Goal: Task Accomplishment & Management: Use online tool/utility

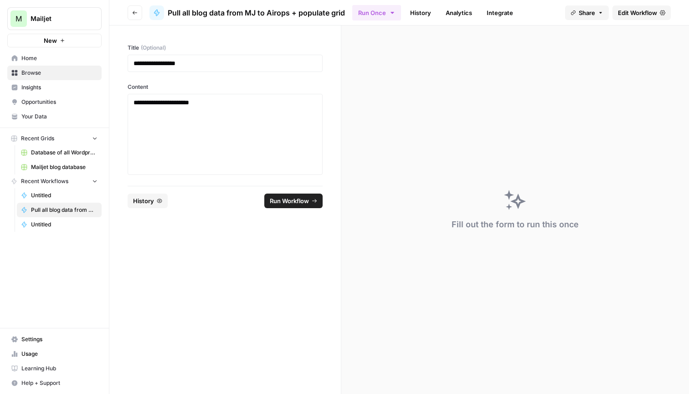
click at [30, 52] on link "Home" at bounding box center [54, 58] width 94 height 15
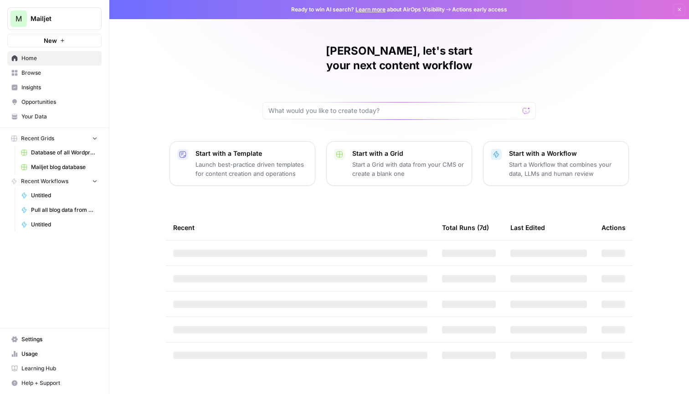
click at [58, 20] on span "Mailjet" at bounding box center [58, 18] width 55 height 9
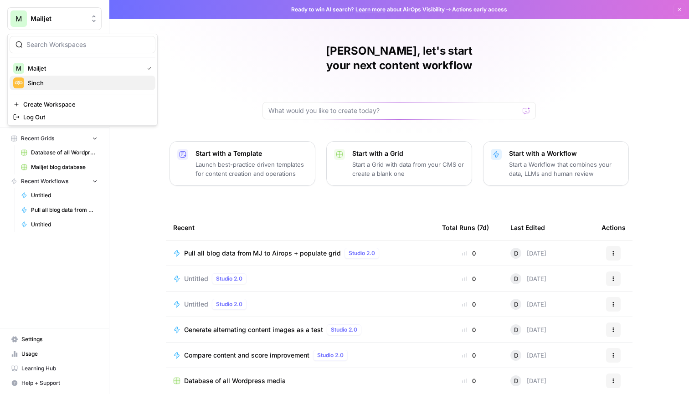
click at [68, 80] on span "Sinch" at bounding box center [88, 82] width 120 height 9
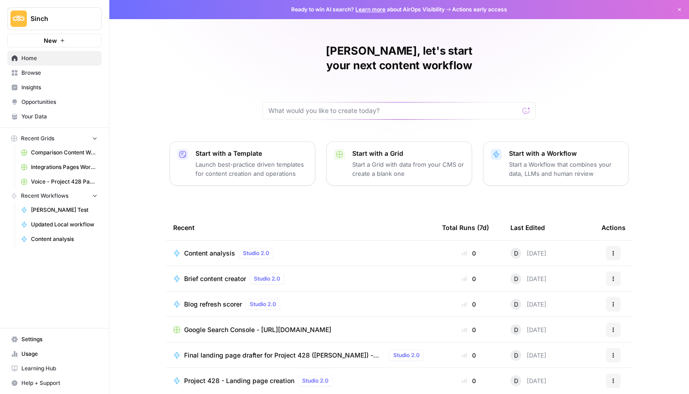
click at [51, 72] on span "Browse" at bounding box center [59, 73] width 76 height 8
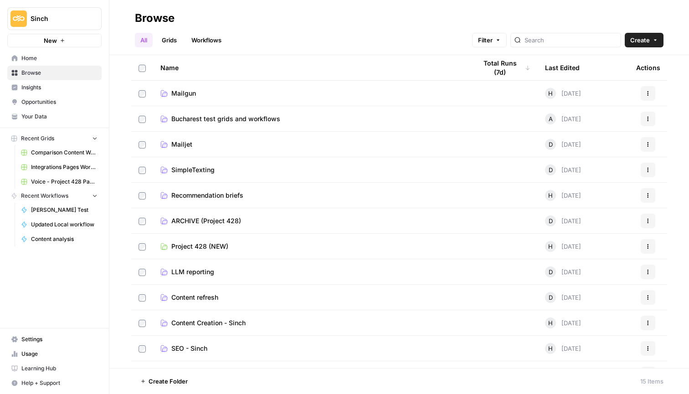
click at [214, 79] on div "Name" at bounding box center [311, 67] width 302 height 25
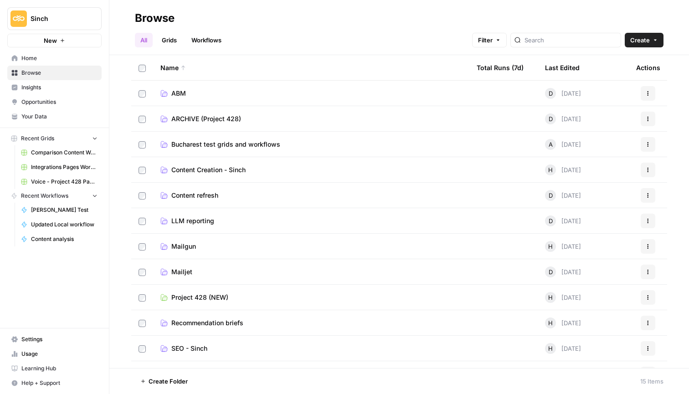
click at [206, 62] on div "Name" at bounding box center [311, 67] width 302 height 25
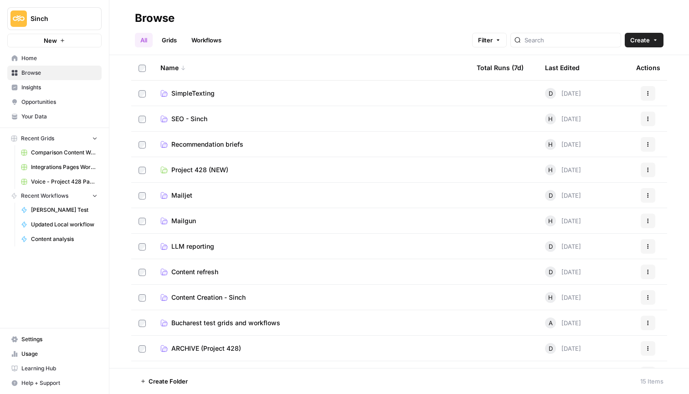
click at [232, 218] on link "Mailgun" at bounding box center [311, 221] width 302 height 9
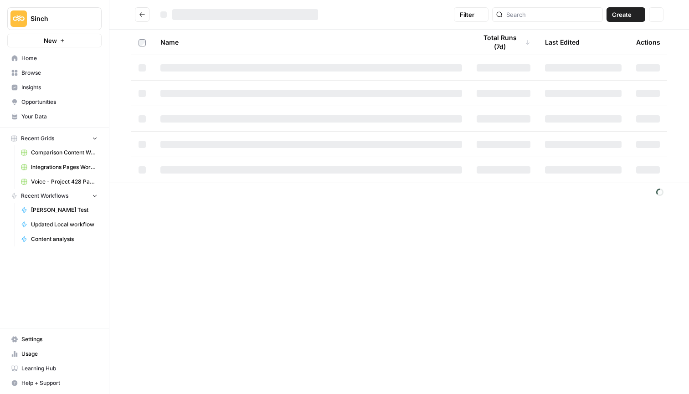
click at [232, 218] on div "Filter Create Actions Name Total Runs (7d) Last Edited Actions" at bounding box center [399, 197] width 580 height 394
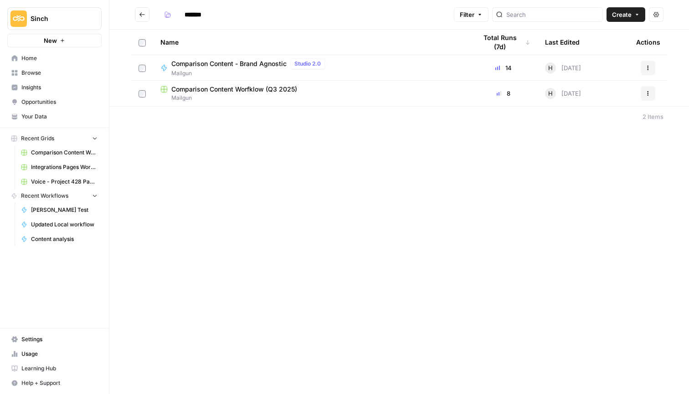
click at [257, 61] on span "Comparison Content - Brand Agnostic" at bounding box center [228, 63] width 115 height 9
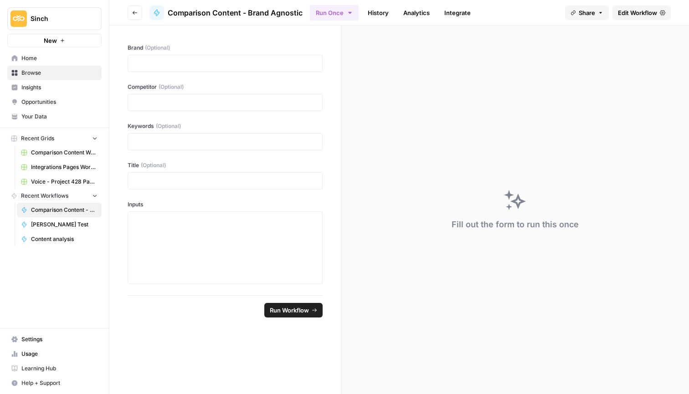
click at [643, 11] on span "Edit Workflow" at bounding box center [637, 12] width 39 height 9
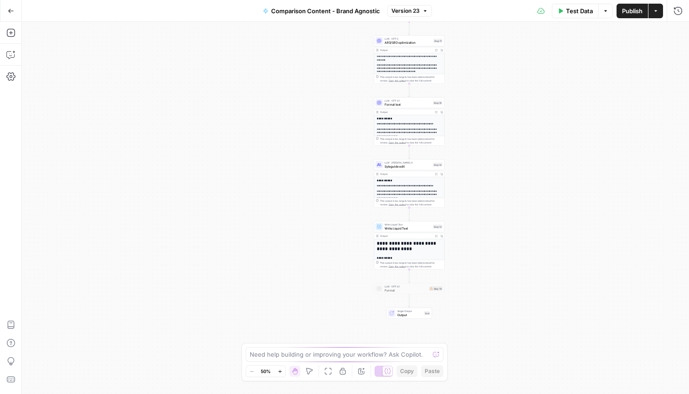
drag, startPoint x: 551, startPoint y: 105, endPoint x: 605, endPoint y: -17, distance: 133.2
click at [605, 0] on html "Sinch New Home Browse Insights Opportunities Your Data Recent Grids Comparison …" at bounding box center [344, 197] width 689 height 394
click at [14, 56] on icon "button" at bounding box center [10, 55] width 8 height 7
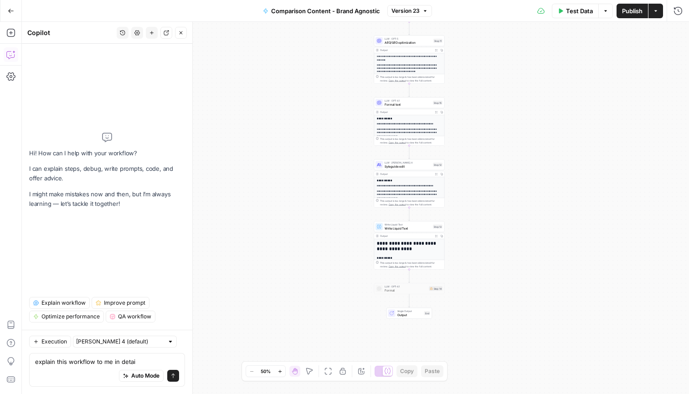
type textarea "explain this workflow to me in detail"
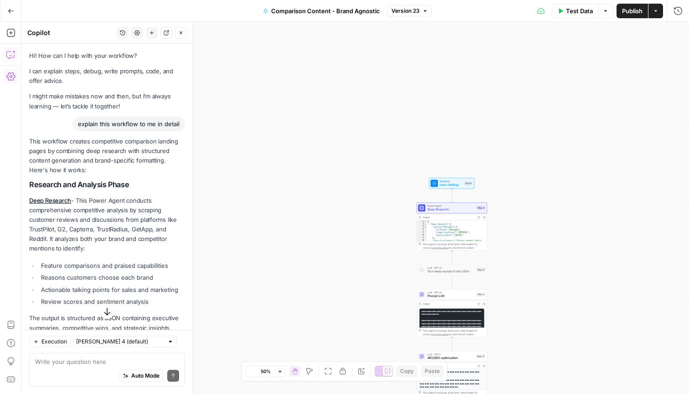
drag, startPoint x: 96, startPoint y: 308, endPoint x: 25, endPoint y: 184, distance: 143.1
copy div "Research and Analysis Phase Deep Research - This Power Agent conducts comprehen…"
click at [12, 9] on icon "button" at bounding box center [11, 11] width 6 height 6
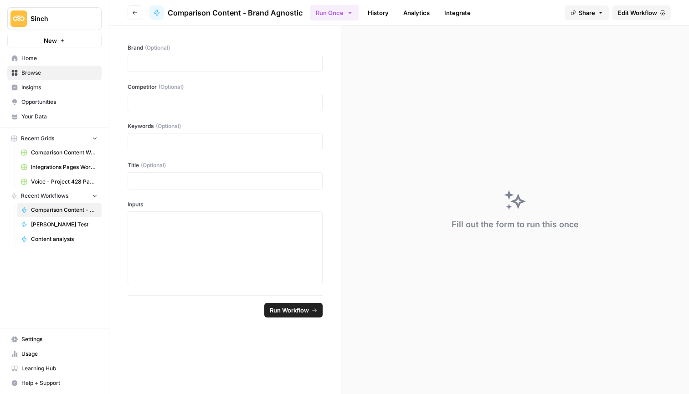
click at [45, 23] on button "Sinch" at bounding box center [54, 18] width 94 height 23
click at [57, 84] on span "Mailjet" at bounding box center [88, 82] width 120 height 9
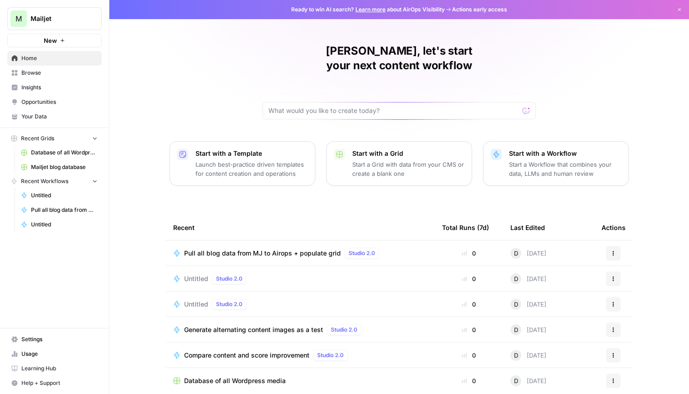
click at [202, 274] on span "Untitled" at bounding box center [196, 278] width 24 height 9
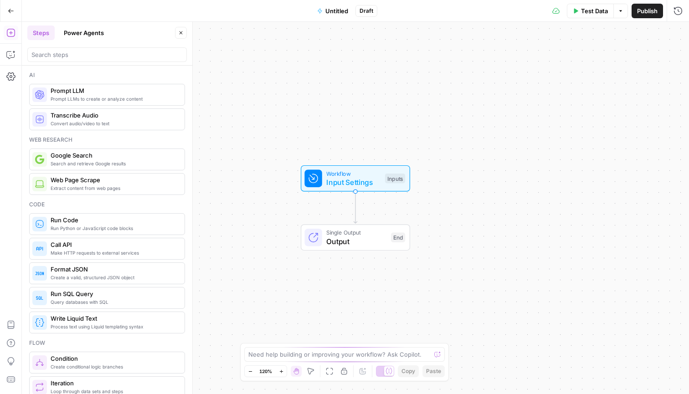
click at [1, 50] on div "Add Steps Copilot Settings AirOps Academy Help Give Feedback Shortcuts" at bounding box center [11, 208] width 22 height 372
click at [15, 56] on button "Copilot" at bounding box center [11, 54] width 15 height 15
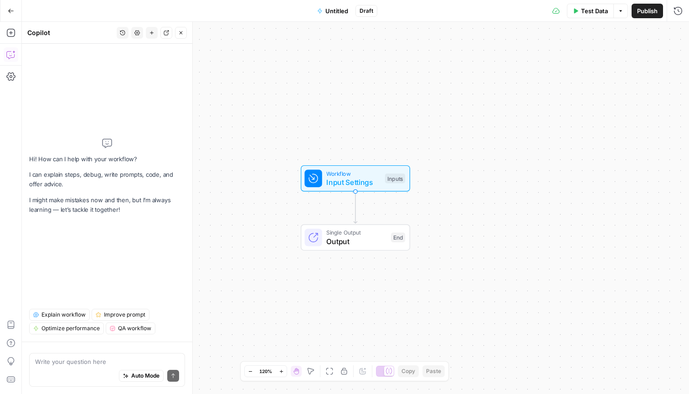
type textarea "Research and Analysis Phase Deep Research - This Power Agent conducts comprehen…"
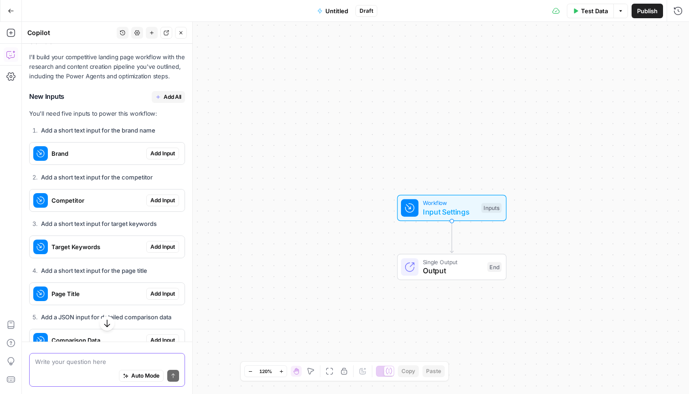
scroll to position [1201, 0]
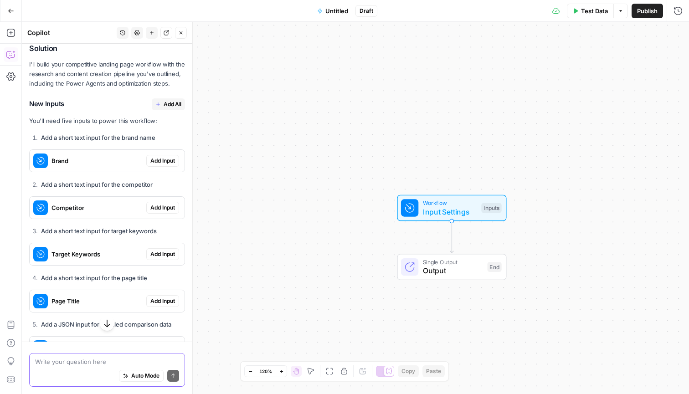
type textarea "I"
type textarea "Remove any brand inputs"
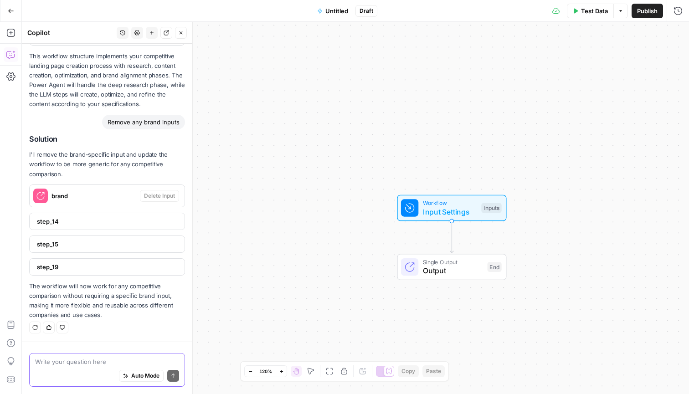
scroll to position [1845, 0]
click at [128, 226] on span "step_14" at bounding box center [106, 221] width 139 height 9
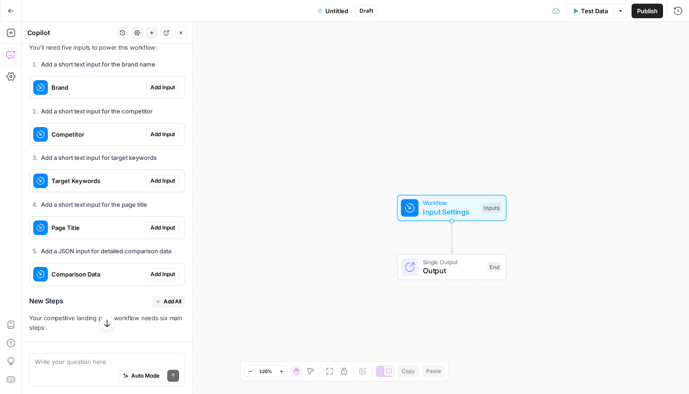
scroll to position [1272, 0]
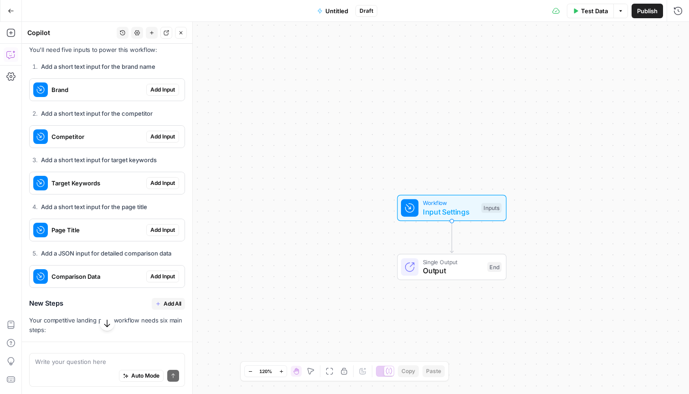
click at [169, 37] on span "Add All" at bounding box center [173, 33] width 18 height 8
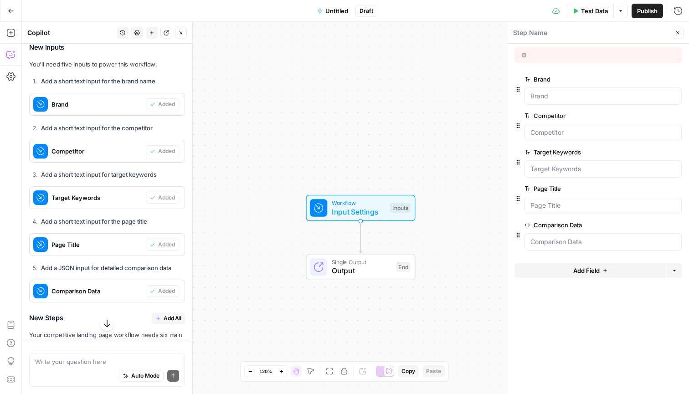
scroll to position [1412, 0]
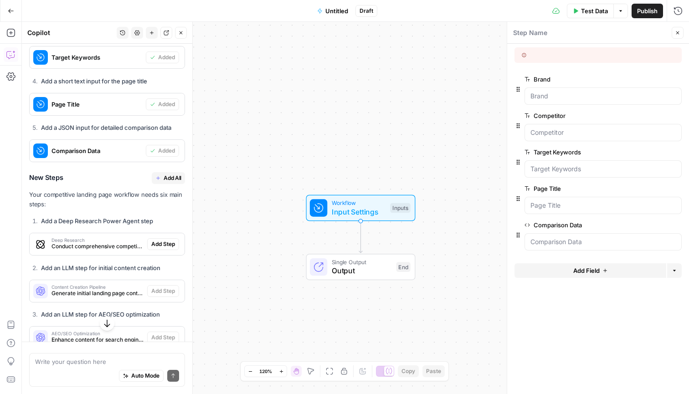
click at [172, 182] on span "Add All" at bounding box center [173, 178] width 18 height 8
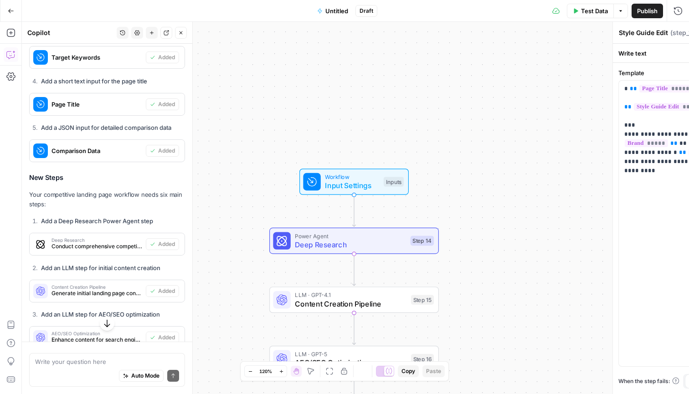
type textarea "Write Liquid Text"
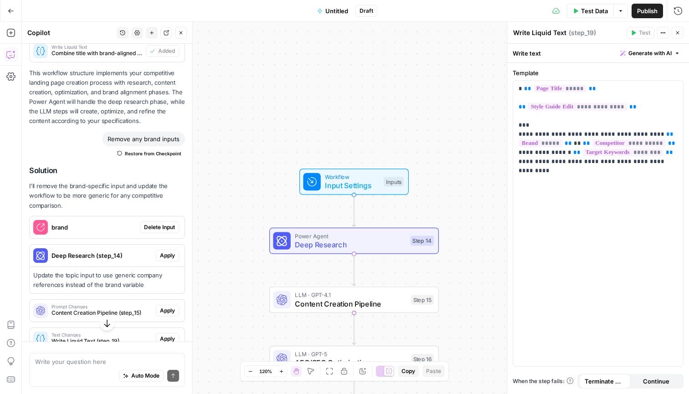
scroll to position [1846, 0]
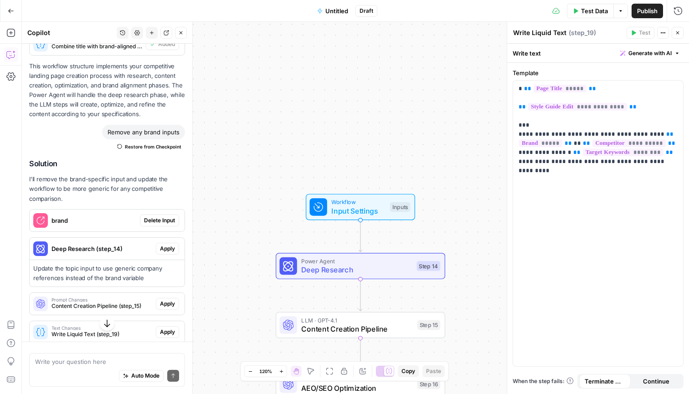
click at [166, 225] on span "Delete Input" at bounding box center [159, 221] width 31 height 8
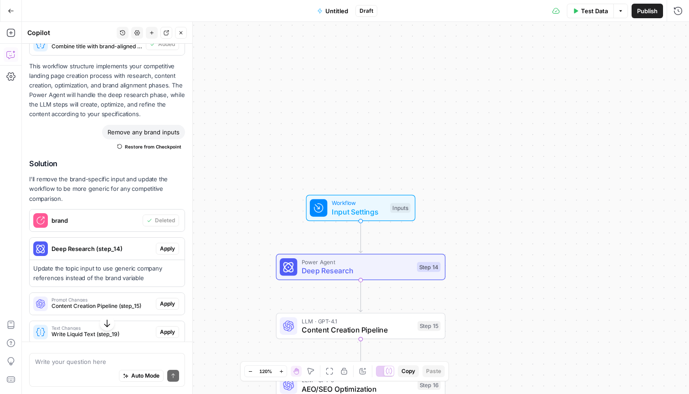
type textarea "Inputs"
click at [170, 253] on span "Apply" at bounding box center [167, 249] width 15 height 8
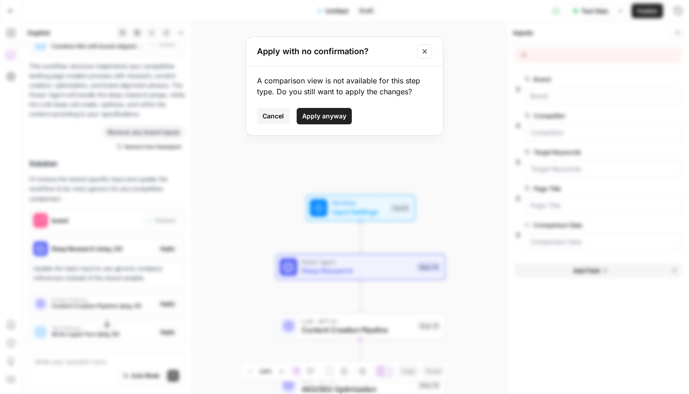
click at [330, 116] on span "Apply anyway" at bounding box center [324, 116] width 44 height 9
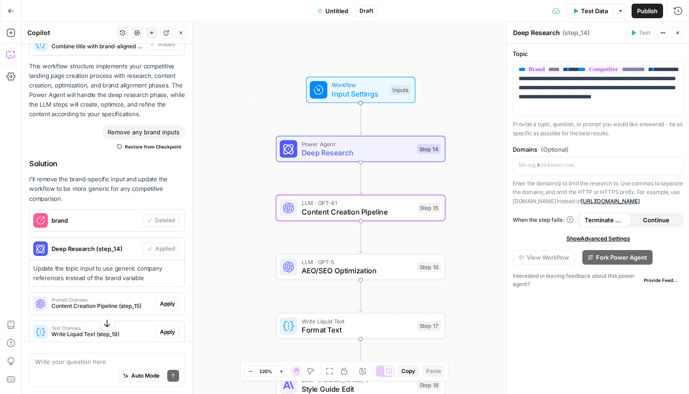
click at [175, 310] on button "Apply" at bounding box center [167, 304] width 23 height 12
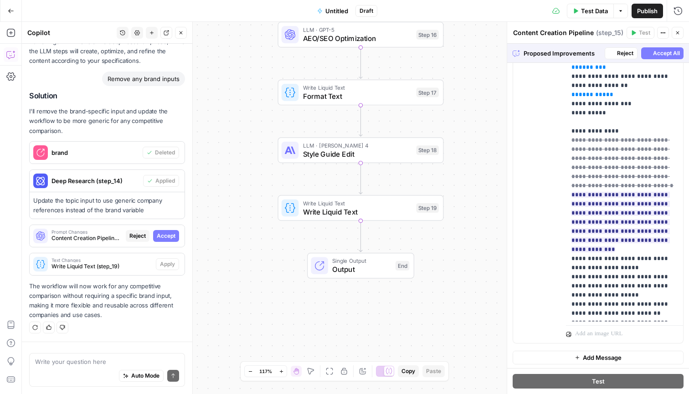
scroll to position [1901, 0]
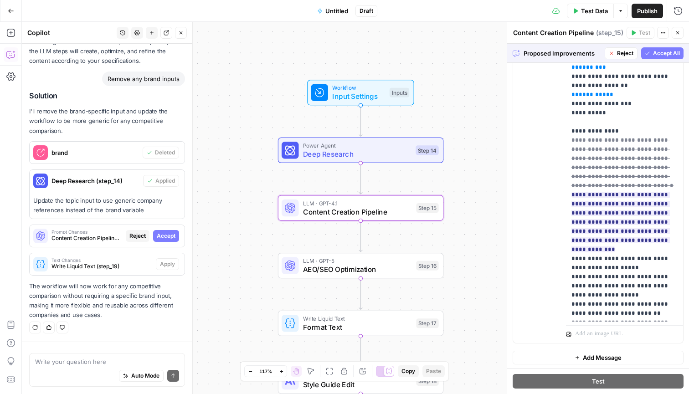
click at [160, 233] on span "Accept" at bounding box center [166, 236] width 19 height 8
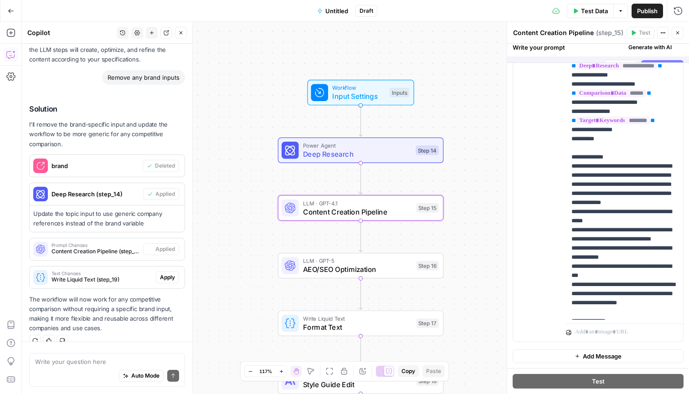
scroll to position [1930, 0]
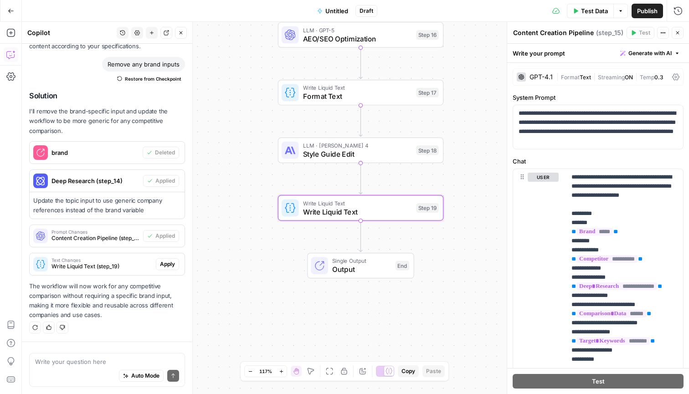
click at [165, 267] on span "Apply" at bounding box center [167, 264] width 15 height 8
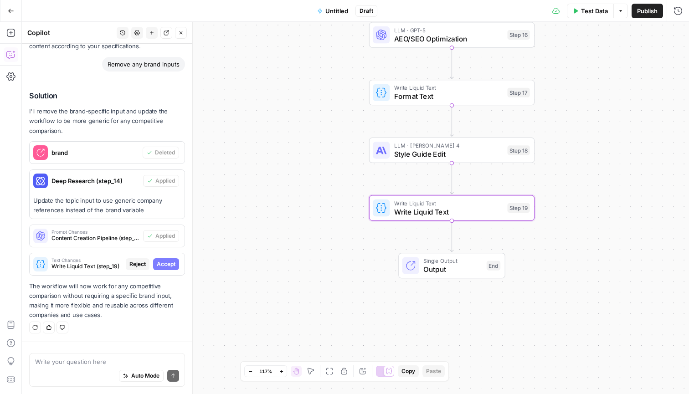
type textarea "Write Liquid Text"
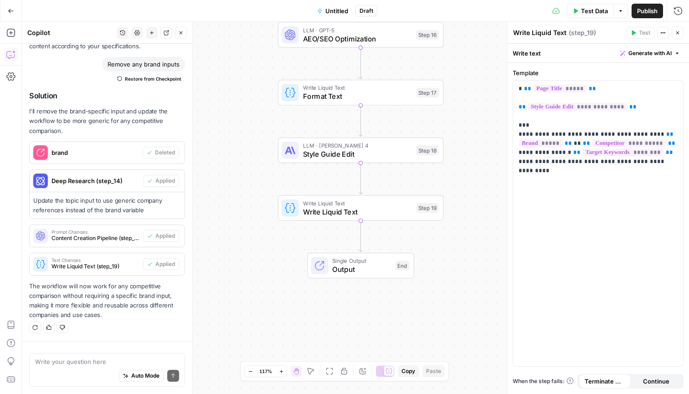
scroll to position [0, 0]
click at [593, 8] on span "Test Data" at bounding box center [594, 10] width 27 height 9
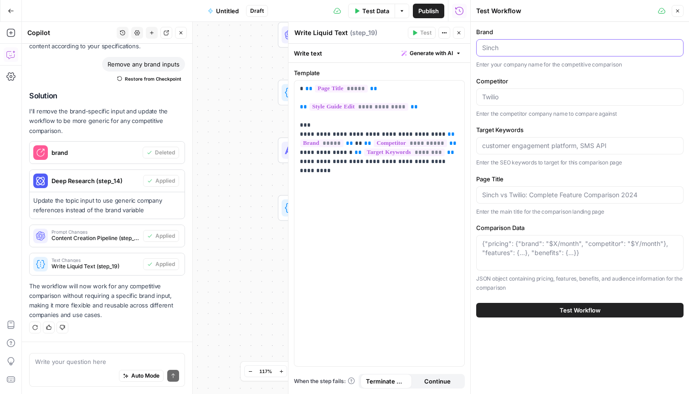
click at [526, 48] on input "Brand" at bounding box center [580, 47] width 196 height 9
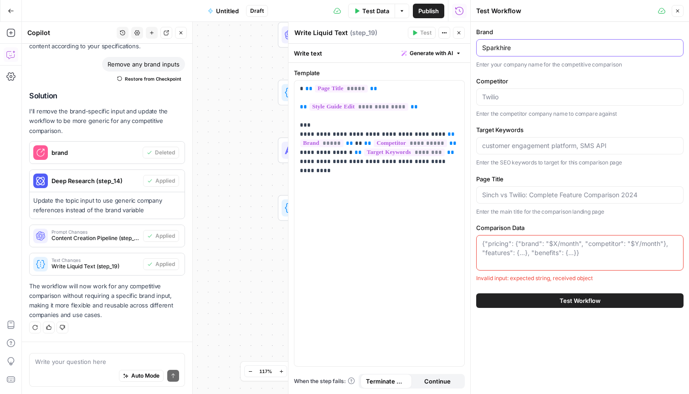
type input "Sparkhire"
type input "Hireflix"
type input "sparkhire vs hireflix"
type input "spark hire vs hireflix for one way video interviews"
click at [522, 248] on textarea "Comparison Data" at bounding box center [580, 248] width 196 height 18
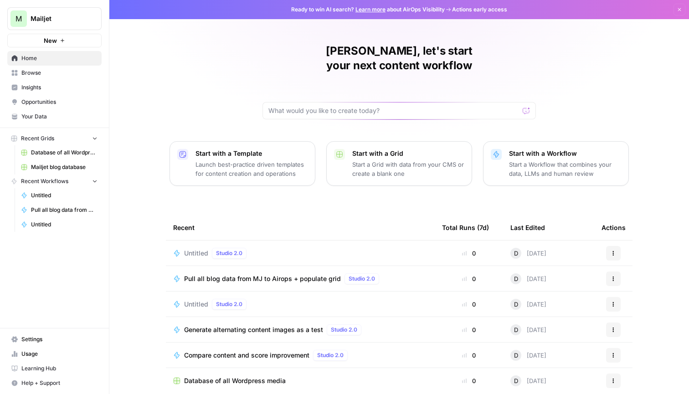
click at [298, 274] on span "Pull all blog data from MJ to Airops + populate grid" at bounding box center [262, 278] width 157 height 9
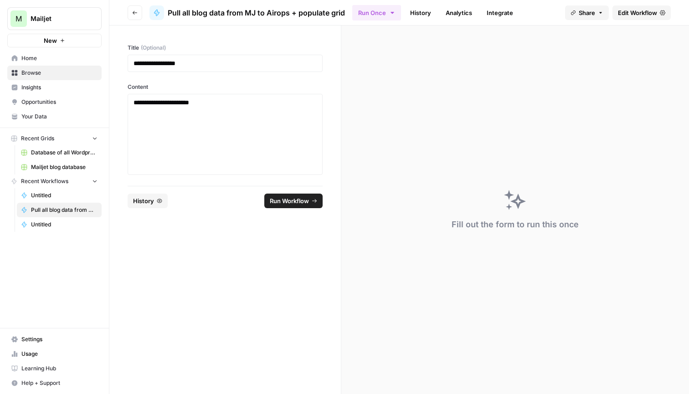
click at [273, 6] on div "Pull all blog data from MJ to Airops + populate grid" at bounding box center [247, 12] width 196 height 15
click at [632, 13] on span "Edit Workflow" at bounding box center [637, 12] width 39 height 9
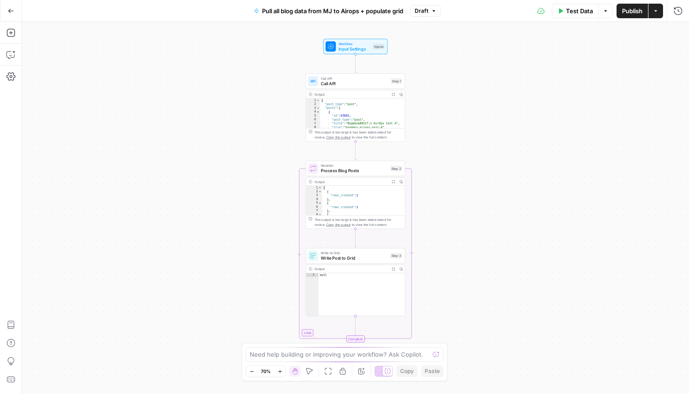
click at [311, 13] on span "Pull all blog data from MJ to Airops + populate grid" at bounding box center [332, 10] width 141 height 9
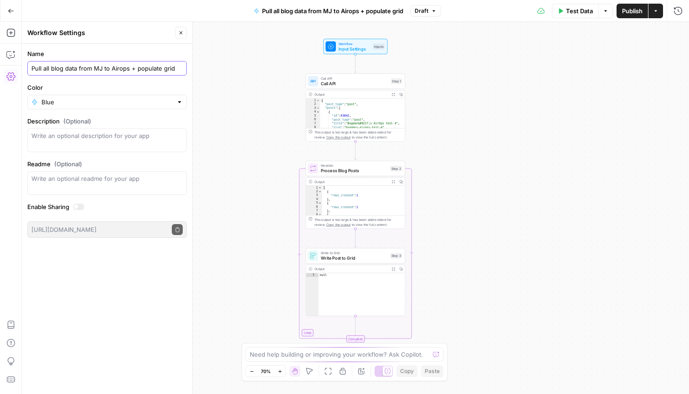
click at [96, 70] on input "Pull all blog data from MJ to Airops + populate grid" at bounding box center [106, 68] width 151 height 9
type input "Pull all blog data from SimpleTexting to Airops + populate grid"
click at [636, 15] on span "Publish" at bounding box center [632, 10] width 21 height 9
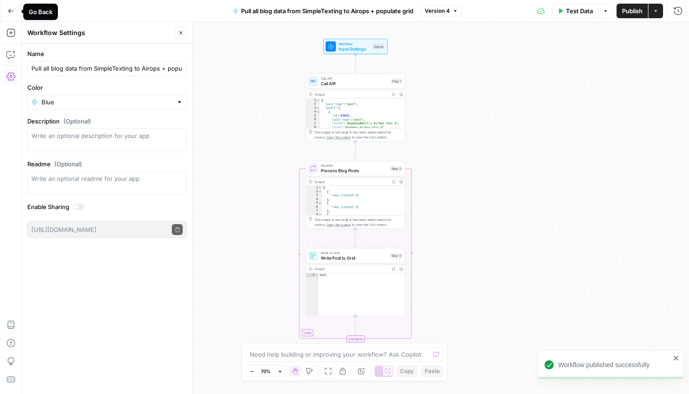
click at [9, 9] on icon "button" at bounding box center [11, 11] width 6 height 6
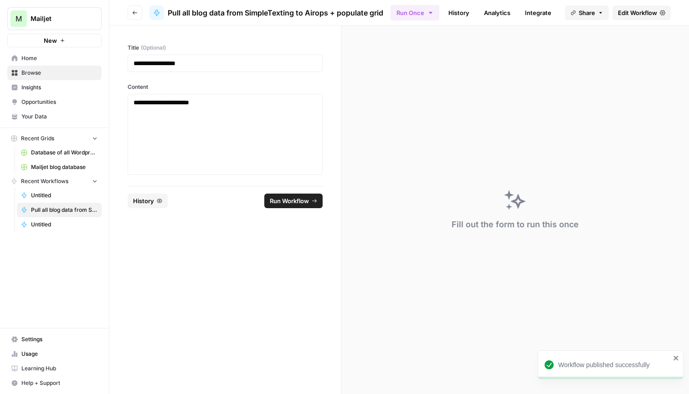
click at [131, 12] on button "Go back" at bounding box center [135, 12] width 15 height 15
click at [135, 13] on icon "button" at bounding box center [134, 12] width 5 height 5
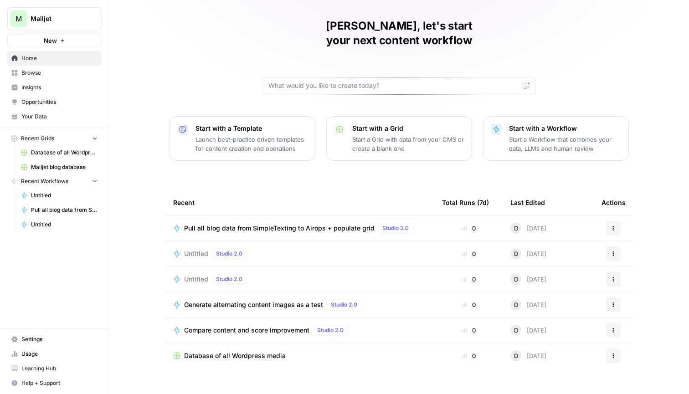
click at [227, 351] on span "Database of all Wordpress media" at bounding box center [235, 355] width 102 height 9
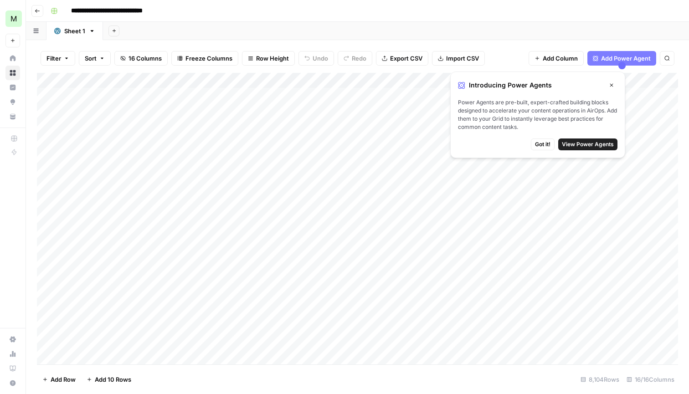
click at [45, 7] on header "**********" at bounding box center [357, 11] width 663 height 22
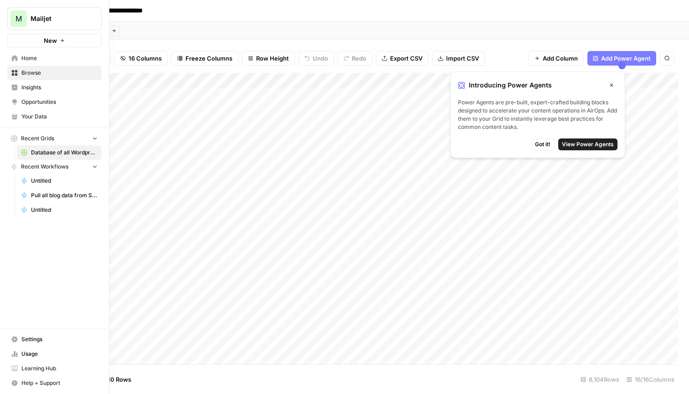
click at [31, 64] on link "Home" at bounding box center [54, 58] width 94 height 15
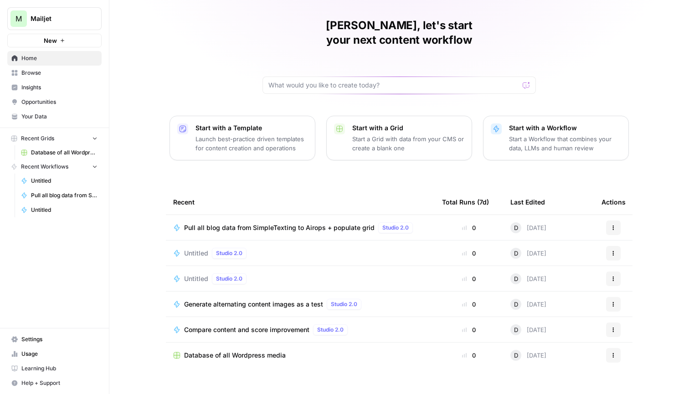
scroll to position [25, 0]
drag, startPoint x: 260, startPoint y: 255, endPoint x: 150, endPoint y: 170, distance: 139.1
click at [256, 267] on td "Untitled Studio 2.0" at bounding box center [300, 279] width 269 height 25
click at [54, 74] on span "Browse" at bounding box center [59, 73] width 76 height 8
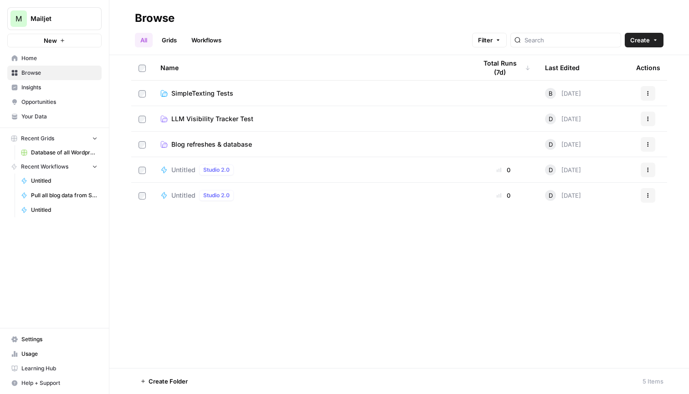
click at [214, 145] on span "Blog refreshes & database" at bounding box center [211, 144] width 81 height 9
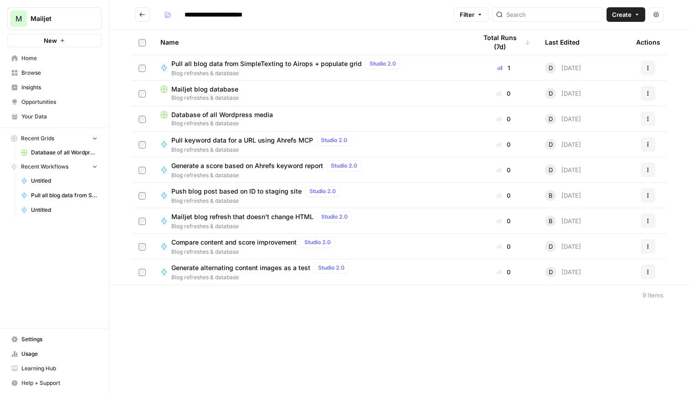
click at [208, 89] on span "Mailjet blog database" at bounding box center [204, 89] width 67 height 9
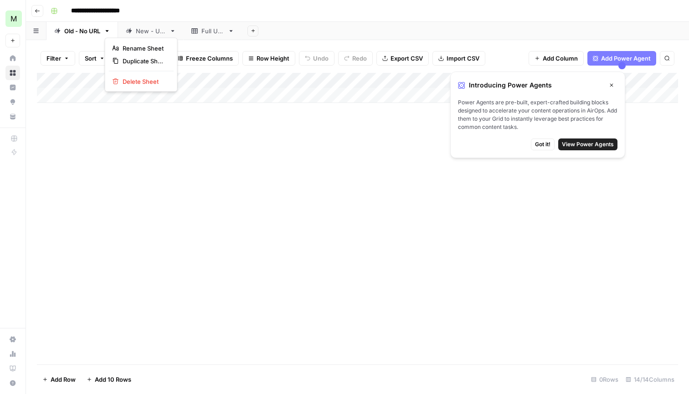
click at [106, 28] on icon "button" at bounding box center [107, 31] width 6 height 6
click at [135, 80] on span "Delete Sheet" at bounding box center [145, 81] width 44 height 9
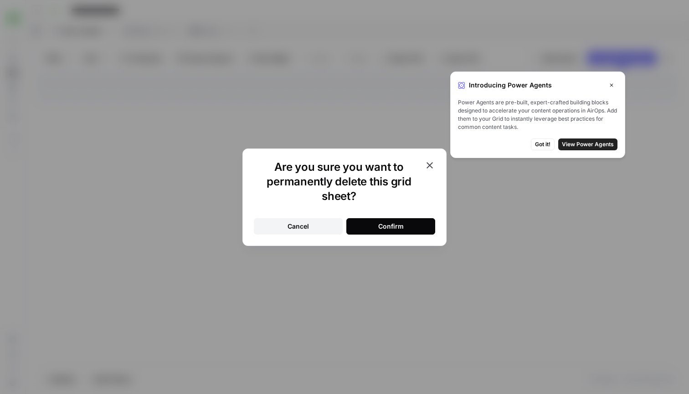
click at [368, 222] on button "Confirm" at bounding box center [390, 226] width 89 height 16
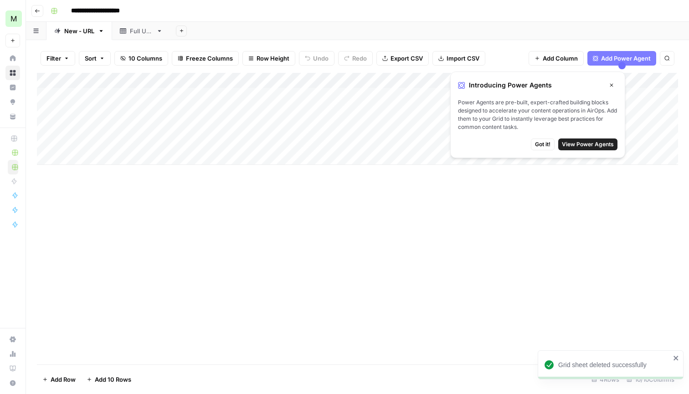
click at [93, 15] on input "**********" at bounding box center [104, 11] width 74 height 15
click at [87, 6] on input "**********" at bounding box center [104, 11] width 74 height 15
type input "**********"
click at [609, 84] on icon "button" at bounding box center [611, 84] width 5 height 5
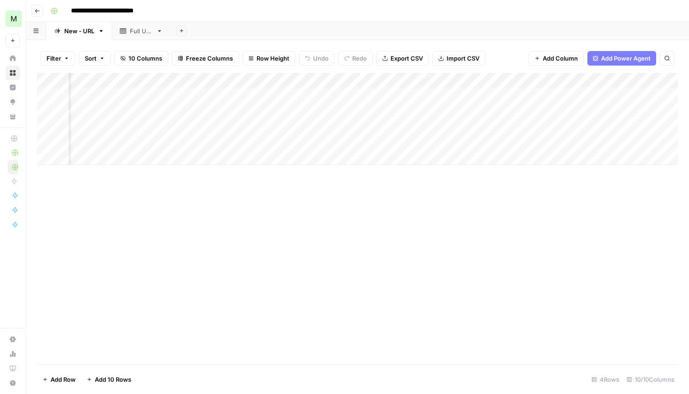
scroll to position [0, 208]
click at [166, 34] on link "Full URL" at bounding box center [141, 31] width 58 height 18
click at [157, 33] on icon "button" at bounding box center [159, 31] width 6 height 6
click at [187, 82] on span "Delete Sheet" at bounding box center [197, 81] width 44 height 9
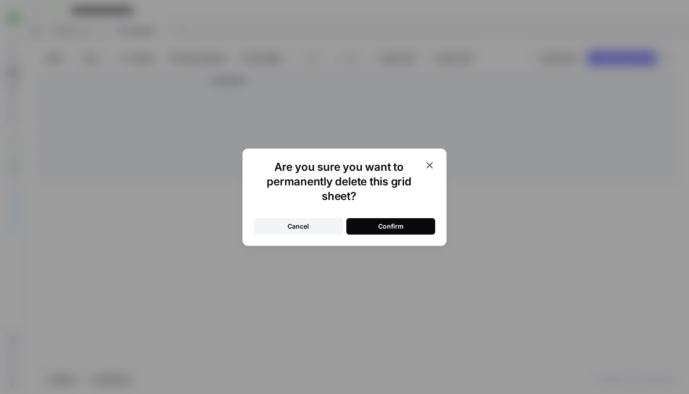
click at [395, 225] on div "Confirm" at bounding box center [391, 226] width 26 height 9
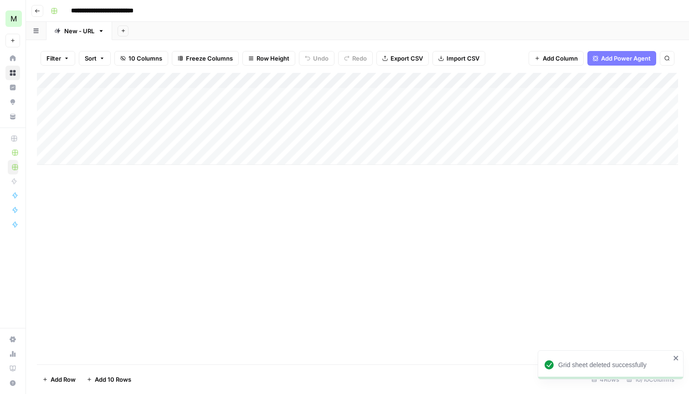
click at [33, 9] on button "Go back" at bounding box center [37, 11] width 12 height 12
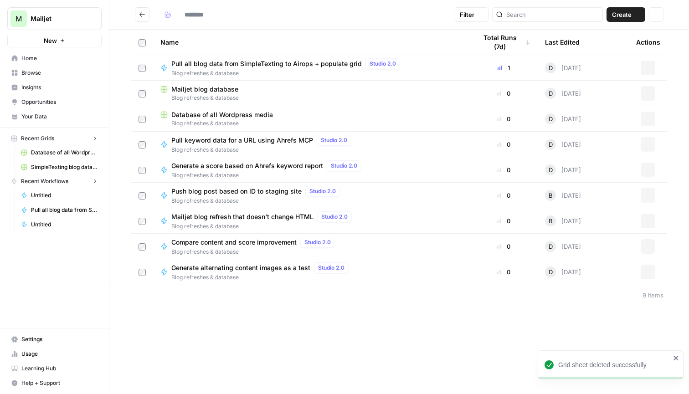
type input "**********"
click at [269, 64] on span "Pull all blog data from SimpleTexting to Airops + populate grid" at bounding box center [266, 63] width 191 height 9
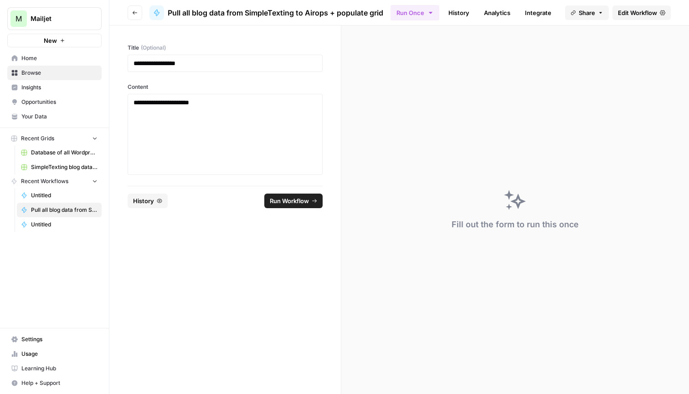
click at [629, 16] on span "Edit Workflow" at bounding box center [637, 12] width 39 height 9
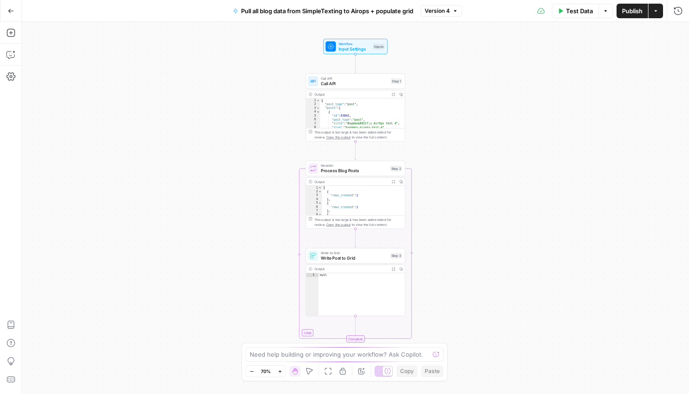
click at [578, 7] on span "Test Data" at bounding box center [579, 10] width 27 height 9
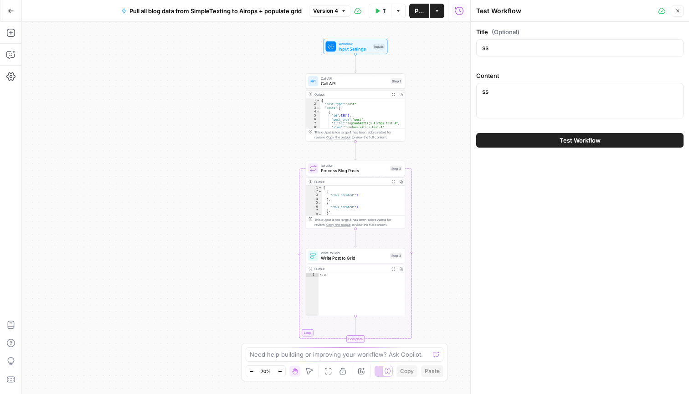
click at [583, 135] on button "Test Workflow" at bounding box center [579, 140] width 207 height 15
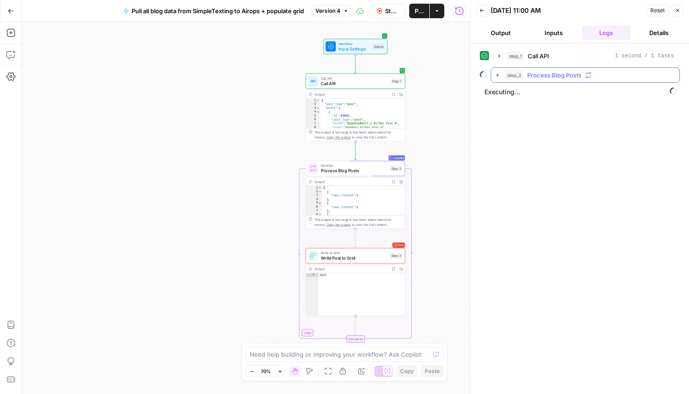
click at [496, 73] on icon "button" at bounding box center [497, 75] width 7 height 7
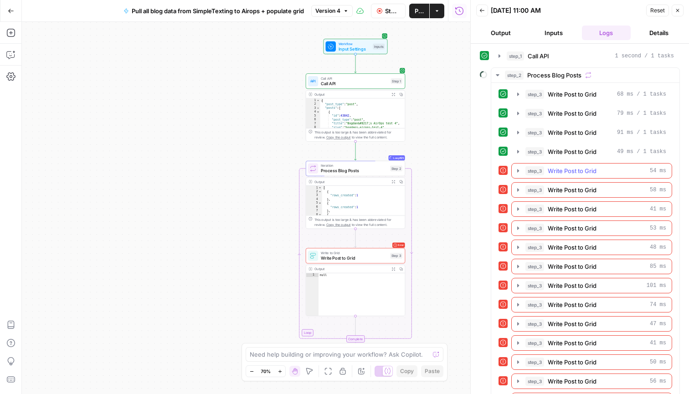
click at [519, 169] on icon "button" at bounding box center [518, 170] width 7 height 7
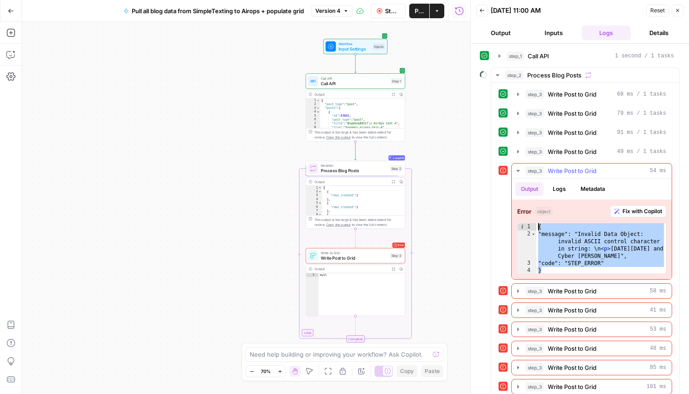
drag, startPoint x: 564, startPoint y: 267, endPoint x: 545, endPoint y: 219, distance: 51.7
click at [545, 219] on div "Error object Fix with Copilot * 1 2 3 4 { "message": "Invalid Data Object: inva…" at bounding box center [592, 239] width 160 height 79
type textarea "**********"
click at [520, 151] on icon "button" at bounding box center [518, 151] width 7 height 7
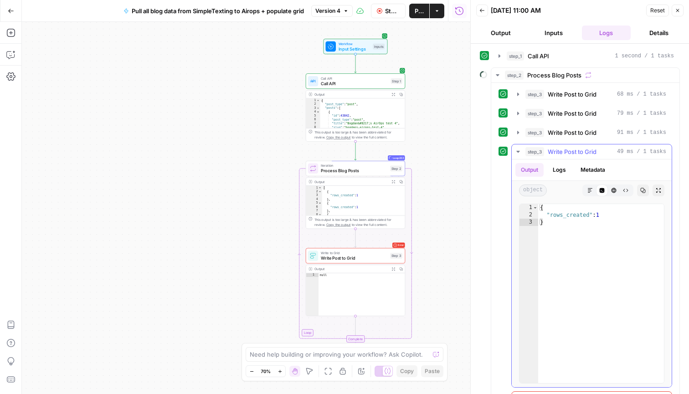
click at [520, 151] on icon "button" at bounding box center [518, 151] width 7 height 7
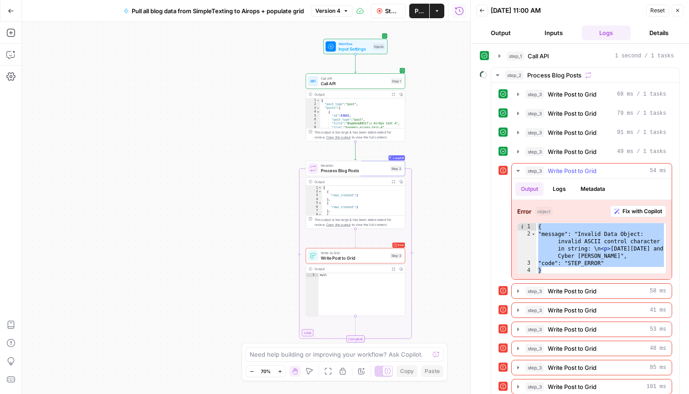
click at [648, 208] on span "Fix with Copilot" at bounding box center [643, 211] width 40 height 8
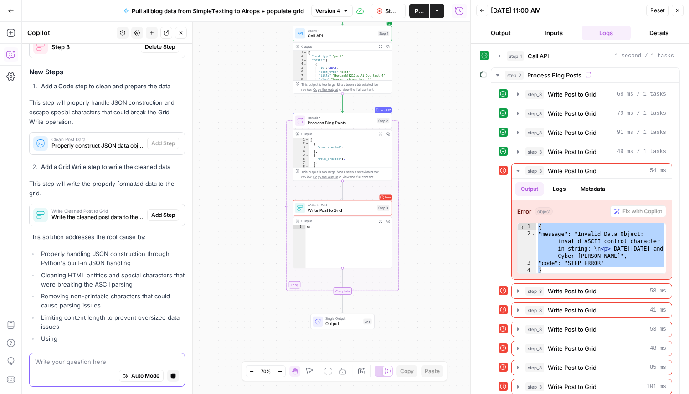
scroll to position [296, 0]
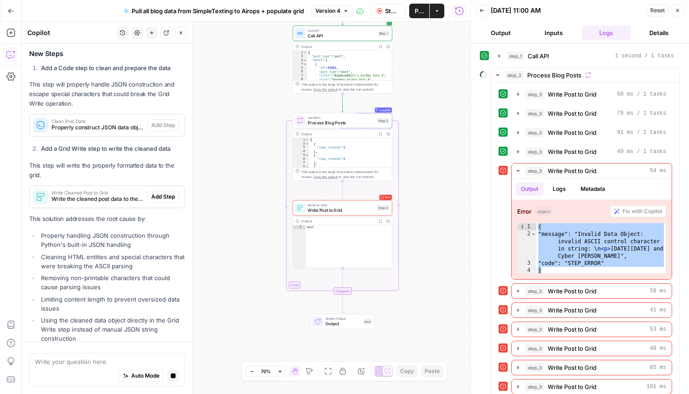
click at [160, 193] on span "Add Step" at bounding box center [163, 197] width 24 height 8
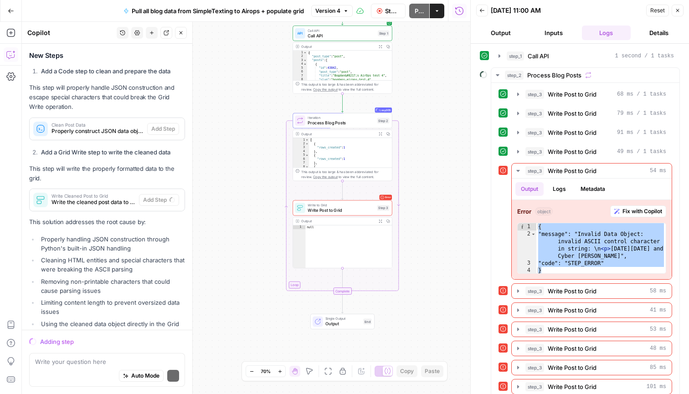
scroll to position [326, 0]
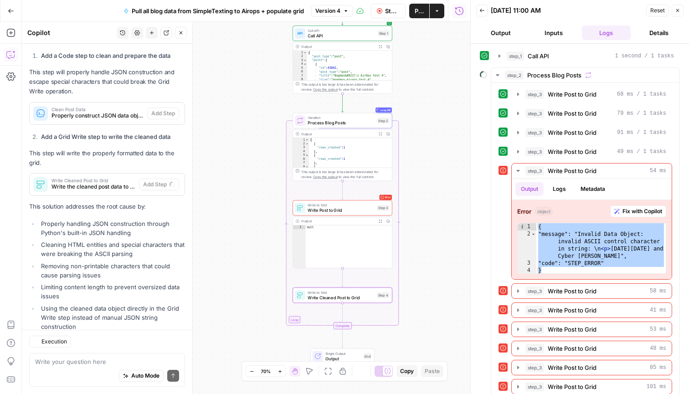
type input "SimpleTexting blog database"
type input "New - URL"
type input "post_id"
type input "URL"
type input "post_title"
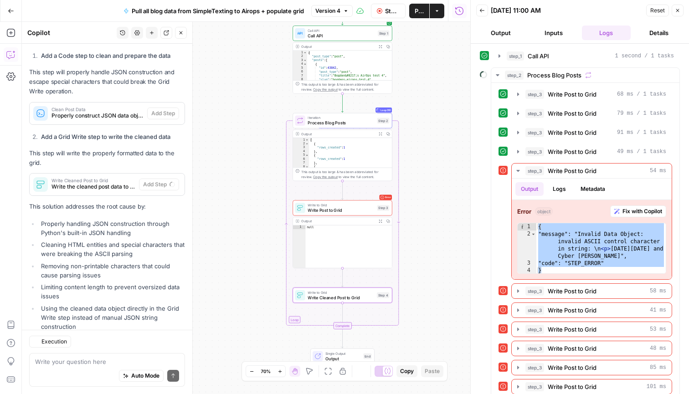
type input "post_content"
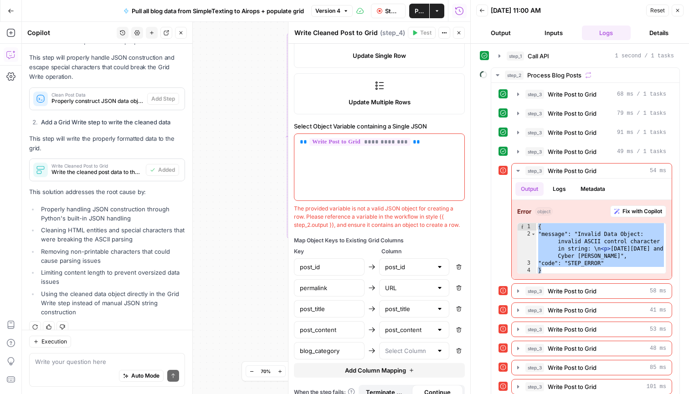
scroll to position [0, 0]
click at [486, 10] on button "Back" at bounding box center [482, 11] width 12 height 12
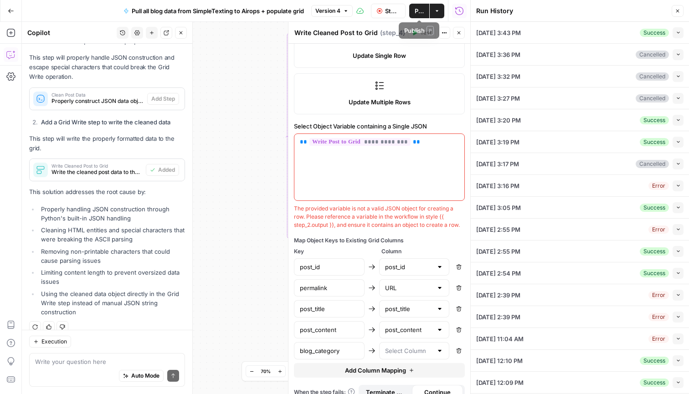
click at [395, 11] on span "Stop Run" at bounding box center [392, 10] width 15 height 9
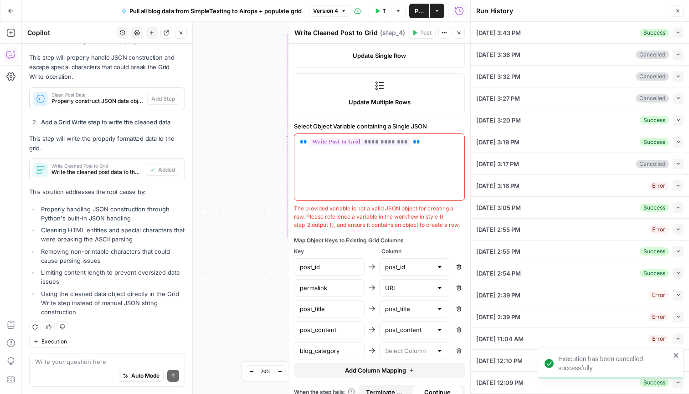
click at [380, 10] on icon "button" at bounding box center [377, 10] width 5 height 5
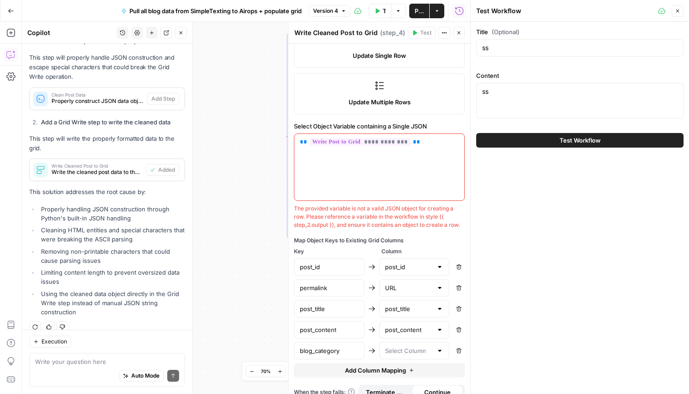
click at [516, 138] on button "Test Workflow" at bounding box center [579, 140] width 207 height 15
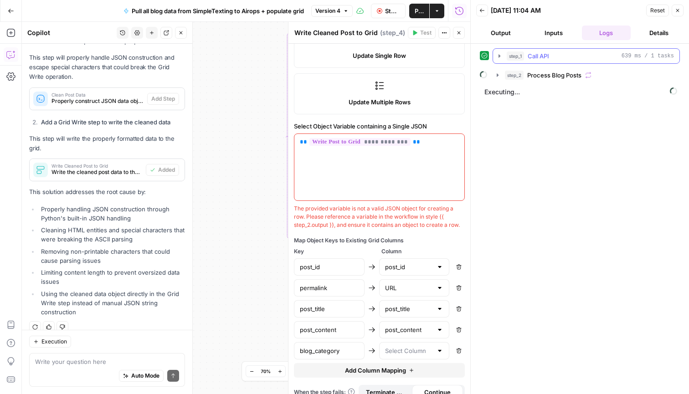
click at [500, 60] on button "step_1 Call API 639 ms / 1 tasks" at bounding box center [586, 56] width 186 height 15
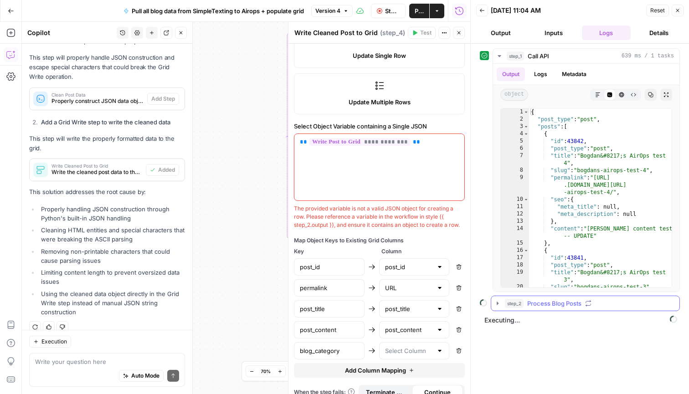
click at [499, 304] on icon "button" at bounding box center [497, 303] width 7 height 7
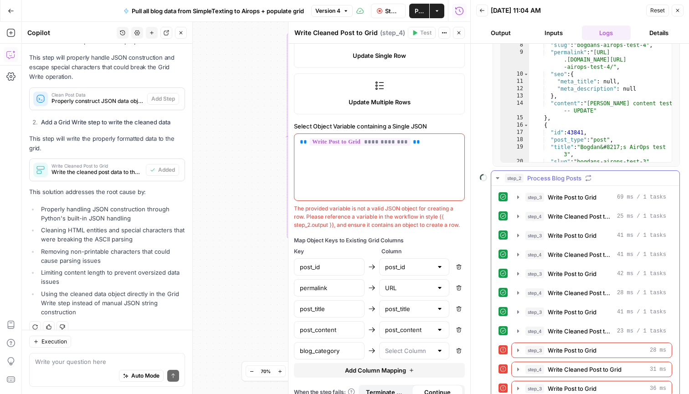
scroll to position [144, 0]
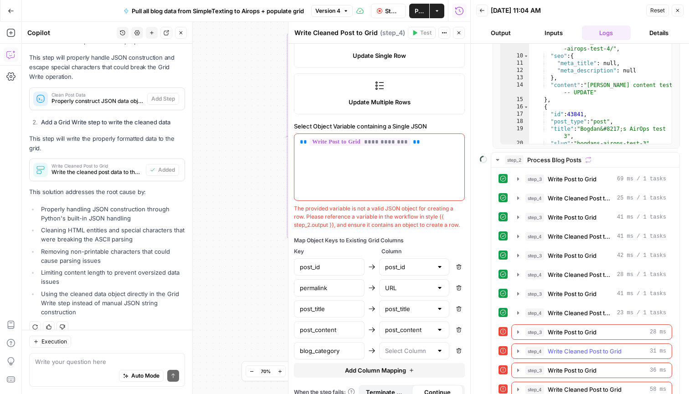
click at [517, 353] on icon "button" at bounding box center [518, 351] width 7 height 7
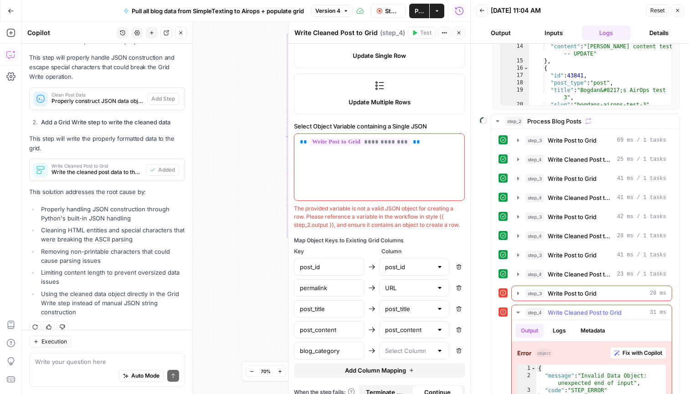
scroll to position [222, 0]
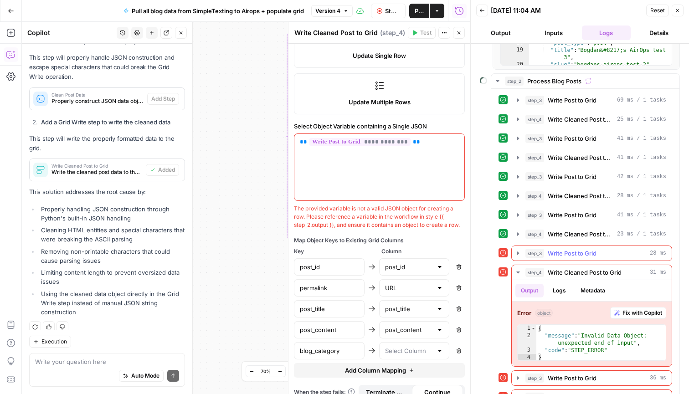
click at [519, 255] on icon "button" at bounding box center [518, 253] width 7 height 7
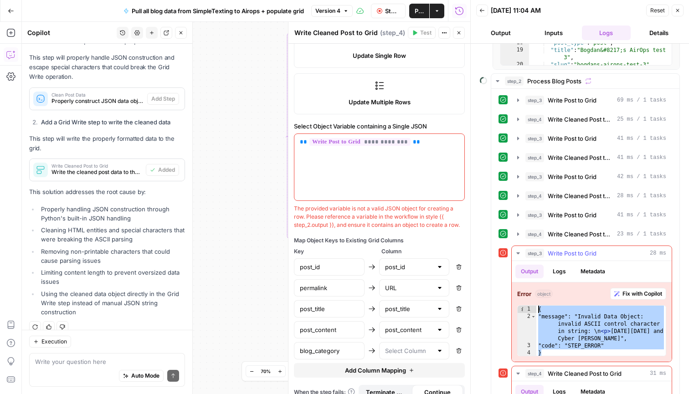
drag, startPoint x: 564, startPoint y: 353, endPoint x: 527, endPoint y: 309, distance: 58.0
click at [527, 309] on div "* 1 2 3 4 { "message": "Invalid Data Object: invalid ASCII control character in…" at bounding box center [591, 330] width 149 height 51
type textarea "**********"
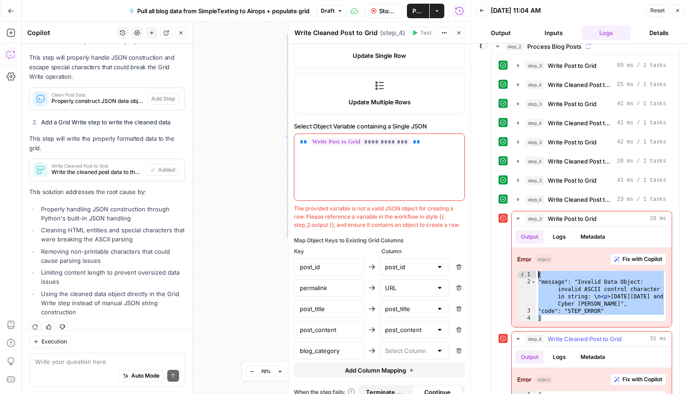
scroll to position [258, 0]
click at [515, 185] on button "step_3 Write Post to Grid 41 ms / 1 tasks" at bounding box center [592, 179] width 160 height 15
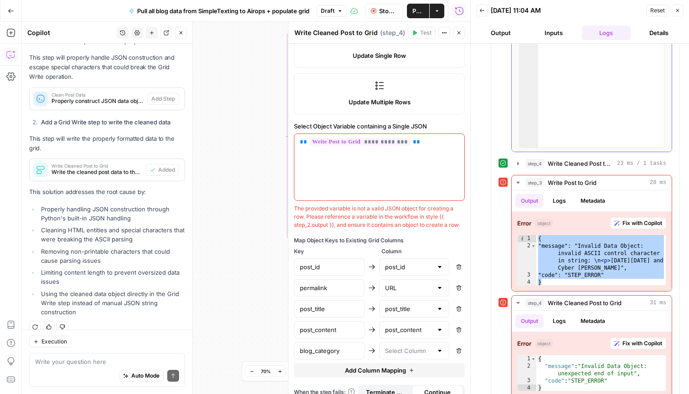
scroll to position [560, 0]
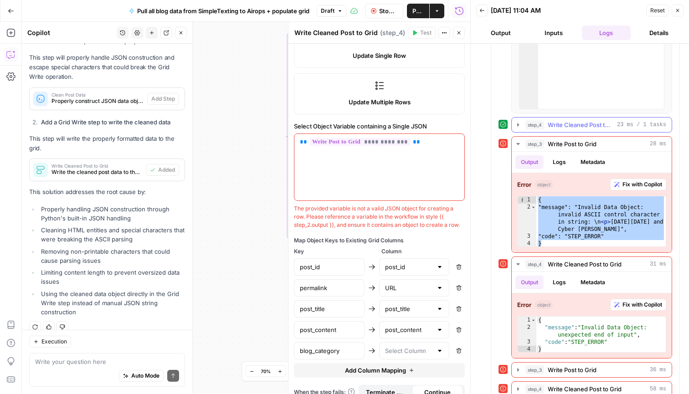
click at [520, 126] on icon "button" at bounding box center [518, 124] width 7 height 7
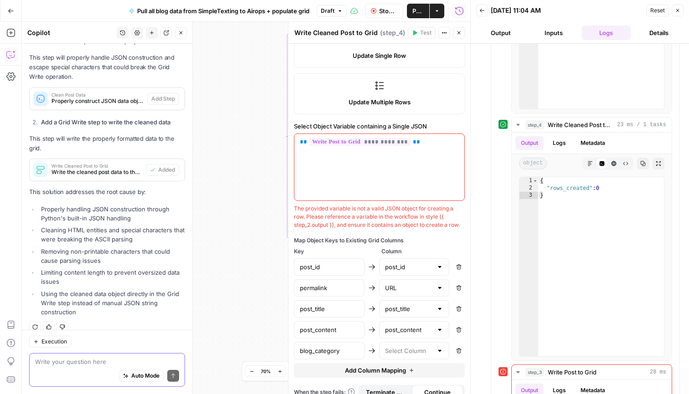
click at [119, 362] on textarea at bounding box center [107, 361] width 144 height 9
type textarea "m"
type textarea "remove the code step"
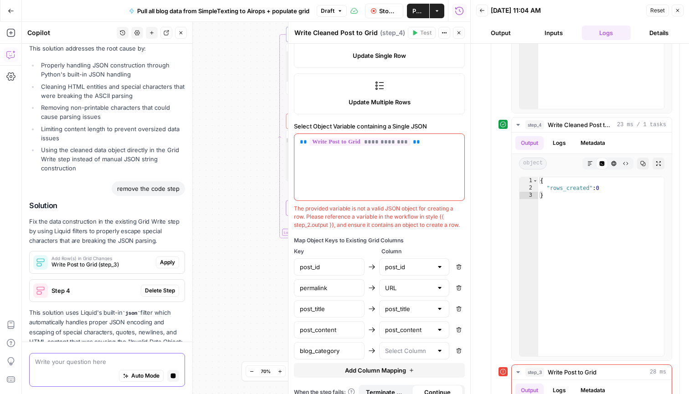
scroll to position [485, 0]
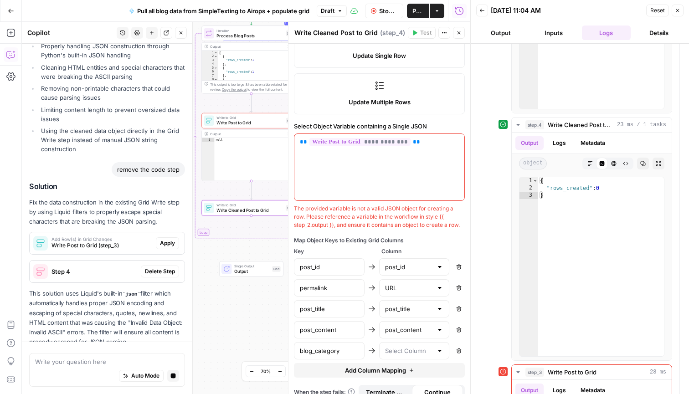
click at [161, 255] on div "Solution Fix the data construction in the existing Grid Write step by using Liq…" at bounding box center [107, 264] width 156 height 165
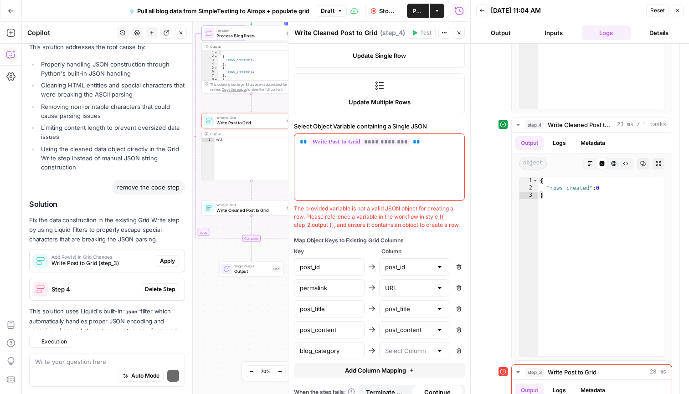
click at [160, 307] on p "This solution uses Liquid's built-in json filter which automatically handles pr…" at bounding box center [107, 336] width 156 height 58
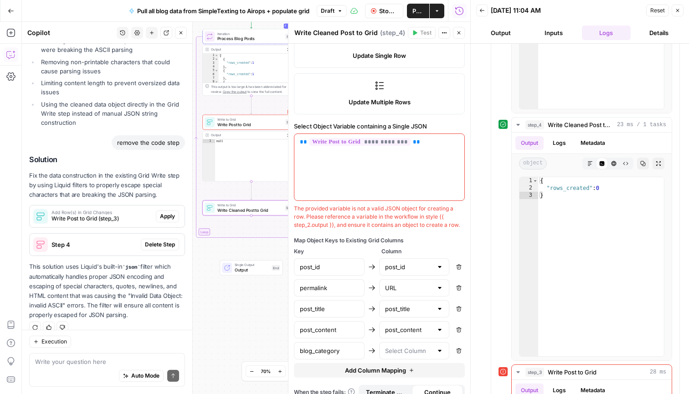
click at [160, 241] on span "Delete Step" at bounding box center [160, 245] width 30 height 8
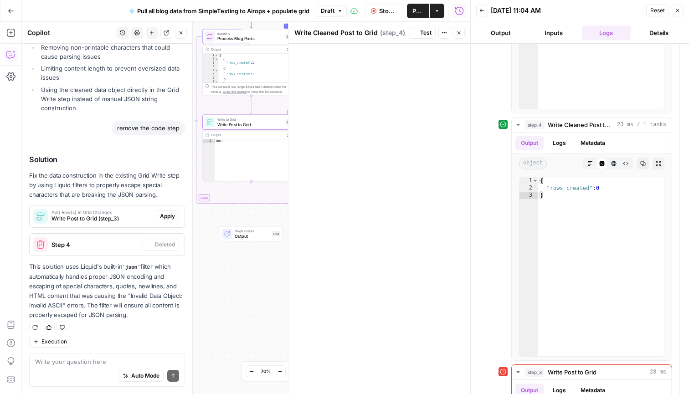
click at [169, 212] on span "Apply" at bounding box center [167, 216] width 15 height 8
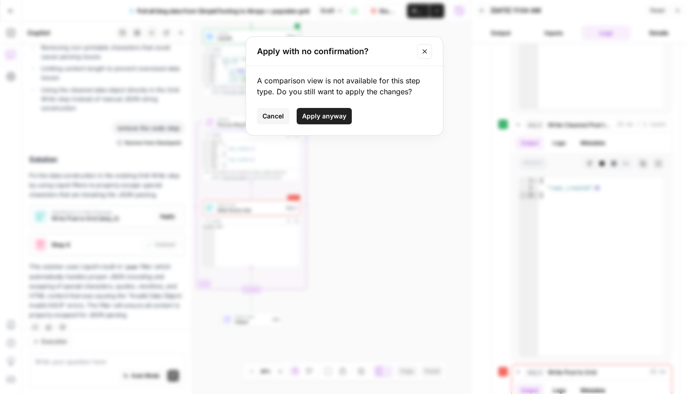
click at [320, 119] on span "Apply anyway" at bounding box center [324, 116] width 44 height 9
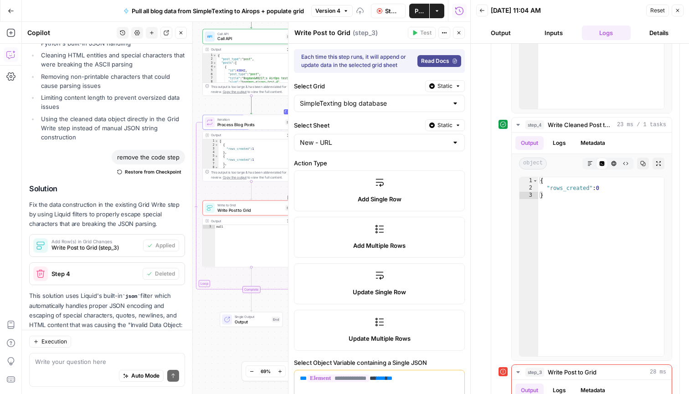
scroll to position [545, 0]
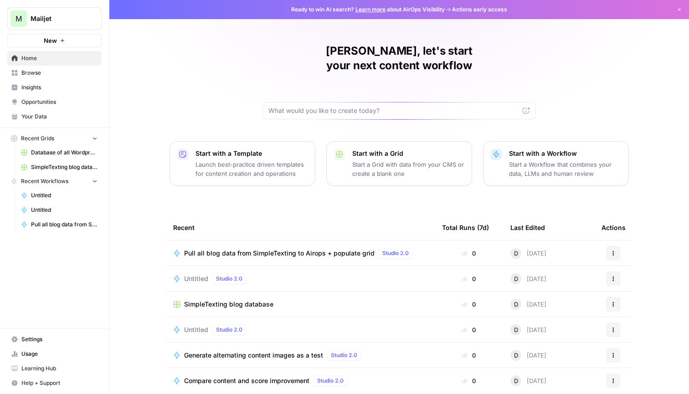
click at [247, 300] on span "SimpleTexting blog database" at bounding box center [228, 304] width 89 height 9
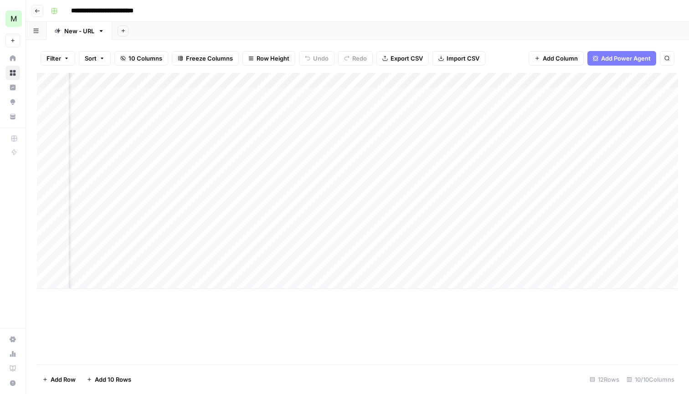
scroll to position [0, 229]
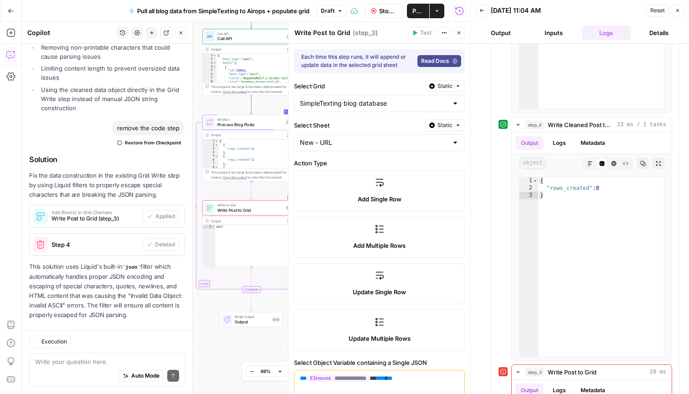
scroll to position [545, 0]
